Goal: Navigation & Orientation: Find specific page/section

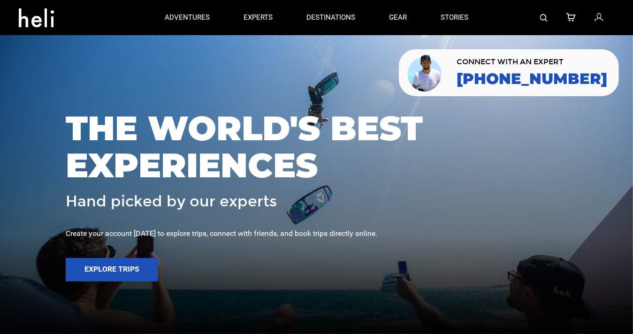
click at [75, 51] on div at bounding box center [316, 167] width 633 height 334
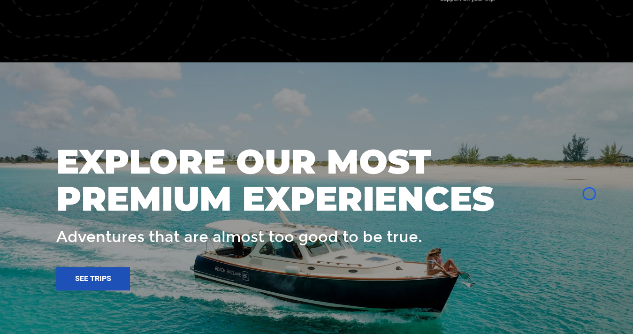
scroll to position [1243, 0]
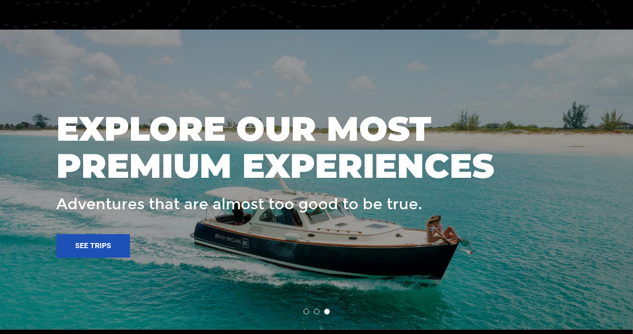
click at [75, 51] on div at bounding box center [317, 179] width 634 height 301
click at [93, 50] on div at bounding box center [317, 179] width 634 height 301
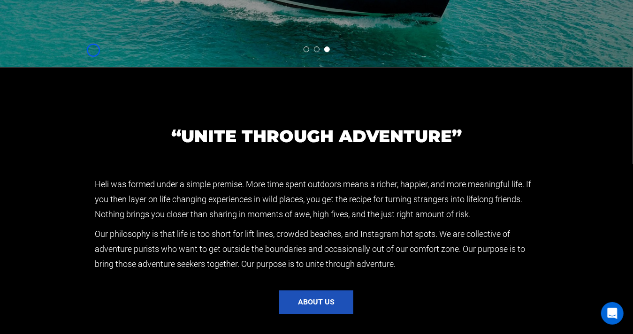
scroll to position [1554, 0]
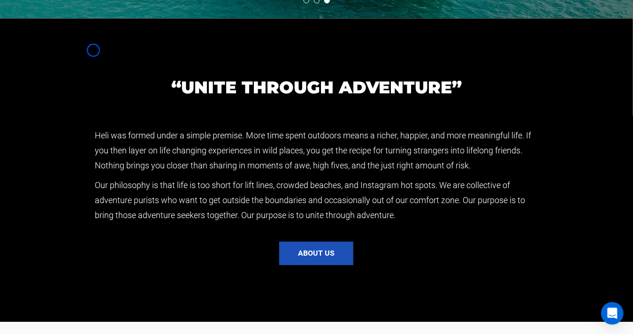
click at [93, 50] on section "“UNITE THROUGH ADVENTURE” [PERSON_NAME] was formed under a simple premise. More…" at bounding box center [316, 169] width 633 height 303
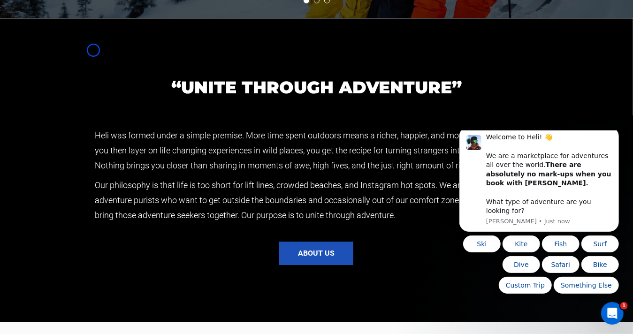
scroll to position [0, 0]
click at [92, 47] on section "“UNITE THROUGH ADVENTURE” [PERSON_NAME] was formed under a simple premise. More…" at bounding box center [316, 169] width 633 height 303
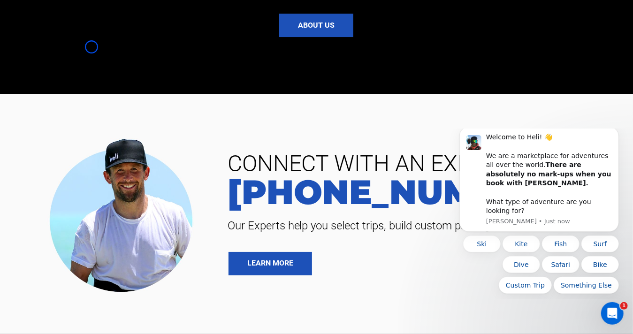
scroll to position [1798, 0]
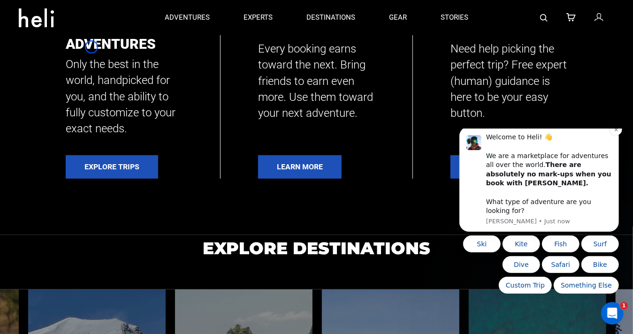
click at [479, 161] on div "Welcome to Heli! 👋 We are a marketplace for adventures all over the world. Ther…" at bounding box center [538, 178] width 145 height 93
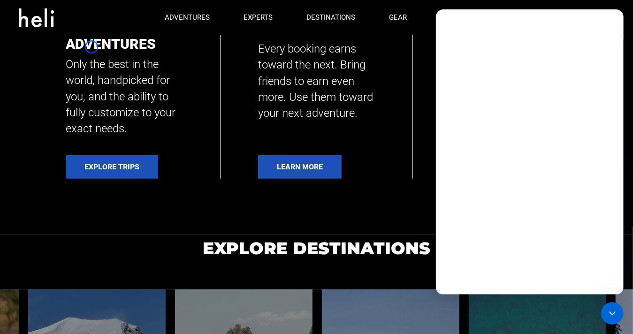
scroll to position [0, 0]
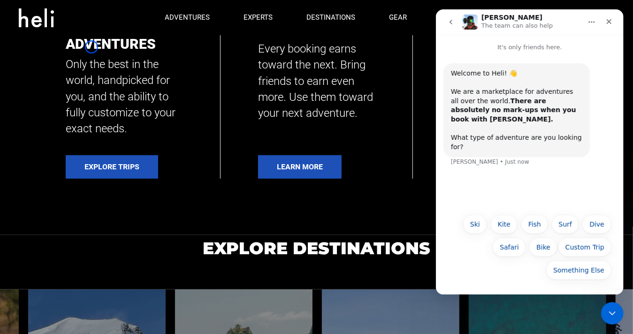
click at [483, 162] on div "Welcome to Heli! 👋 We are a marketplace for adventures all over the world. Ther…" at bounding box center [530, 130] width 188 height 157
click at [51, 79] on section "Curated Adventures Only the best in the world, handpicked for you, and the abil…" at bounding box center [316, 99] width 633 height 271
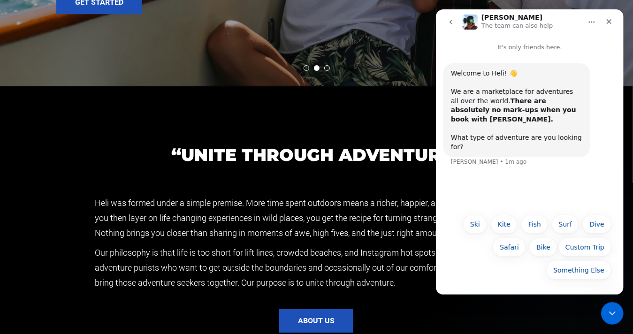
scroll to position [1536, 0]
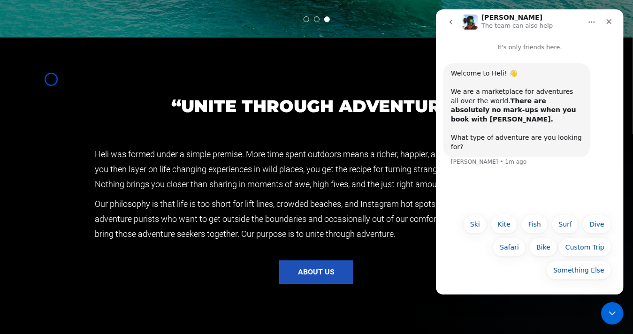
click at [51, 79] on section "“UNITE THROUGH ADVENTURE” [PERSON_NAME] was formed under a simple premise. More…" at bounding box center [316, 188] width 633 height 303
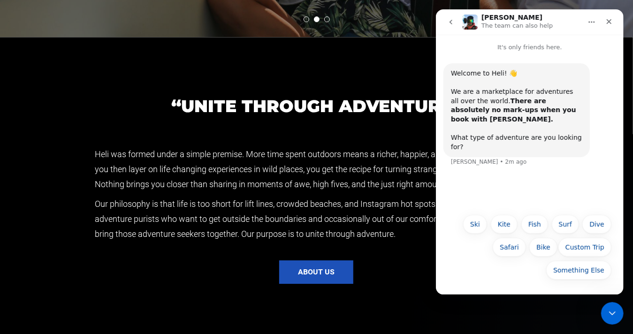
click at [90, 57] on section "“UNITE THROUGH ADVENTURE” [PERSON_NAME] was formed under a simple premise. More…" at bounding box center [316, 188] width 633 height 303
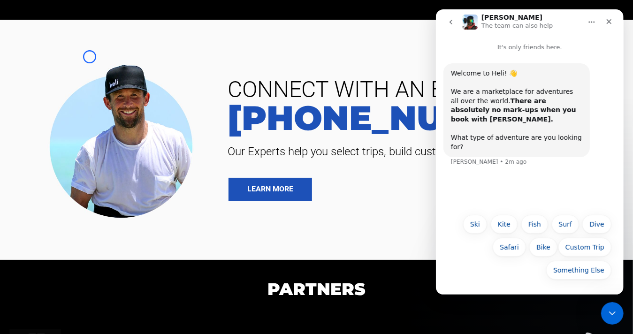
scroll to position [1892, 0]
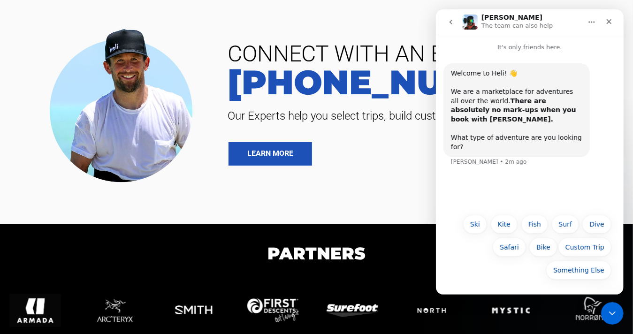
click at [90, 57] on img at bounding box center [124, 104] width 164 height 166
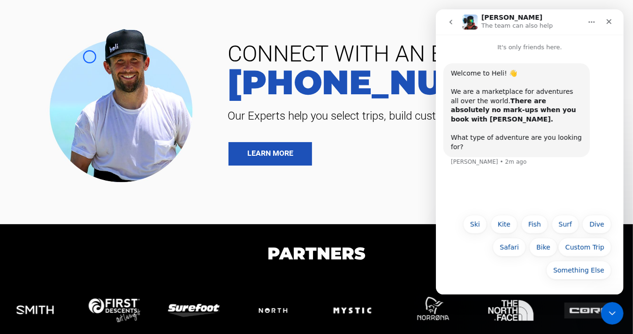
scroll to position [2032, 0]
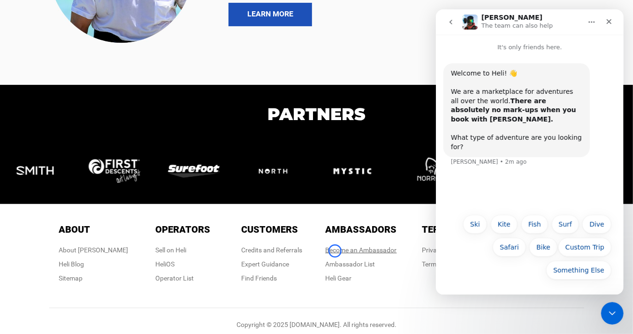
click at [335, 251] on link "Become an Ambassador" at bounding box center [361, 250] width 71 height 8
